Goal: Find specific page/section: Find specific page/section

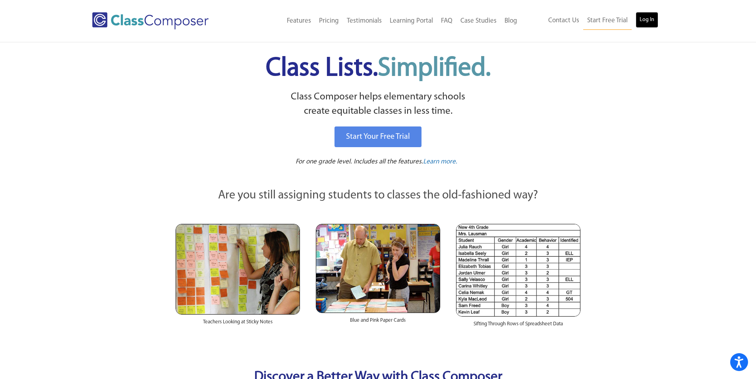
click at [648, 21] on link "Log In" at bounding box center [646, 20] width 23 height 16
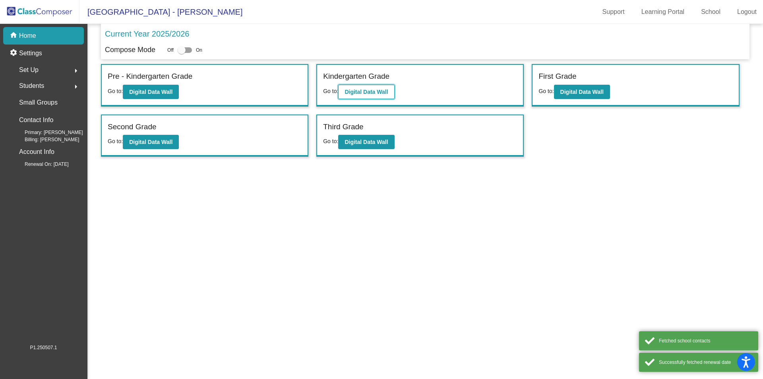
click at [363, 95] on button "Digital Data Wall" at bounding box center [366, 92] width 56 height 14
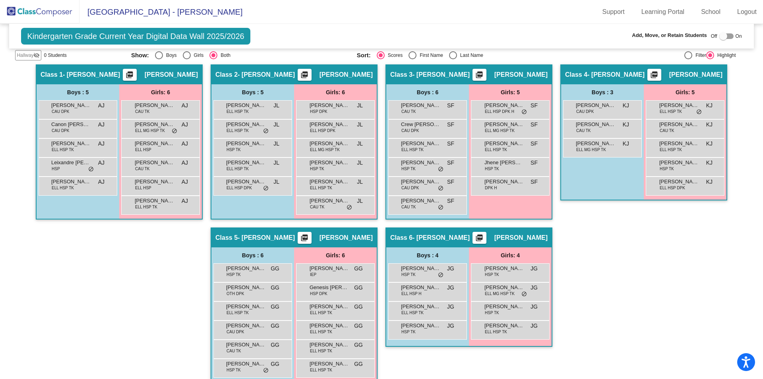
scroll to position [175, 0]
